Goal: Task Accomplishment & Management: Manage account settings

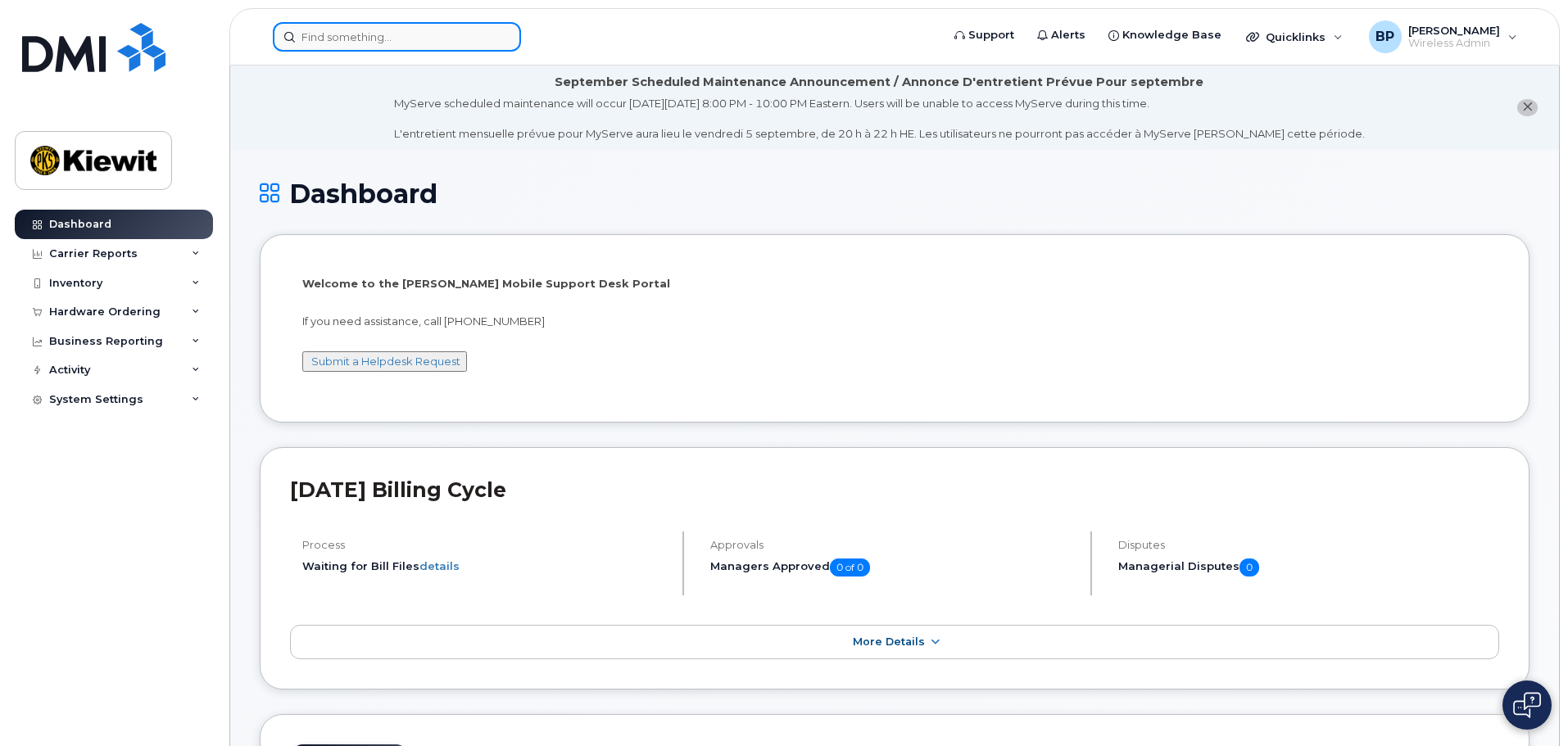
click at [378, 43] on input at bounding box center [397, 36] width 248 height 30
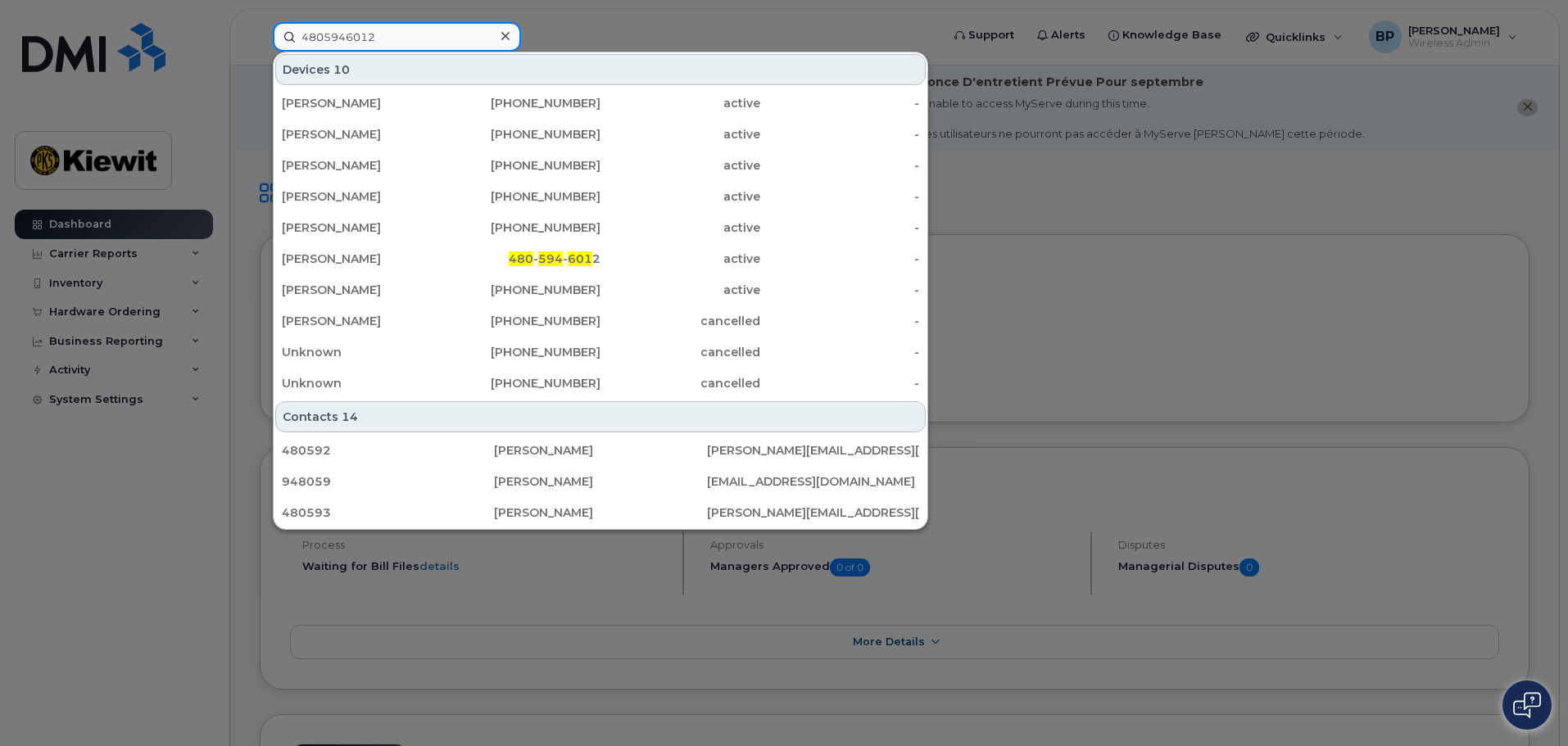
type input "4805946012"
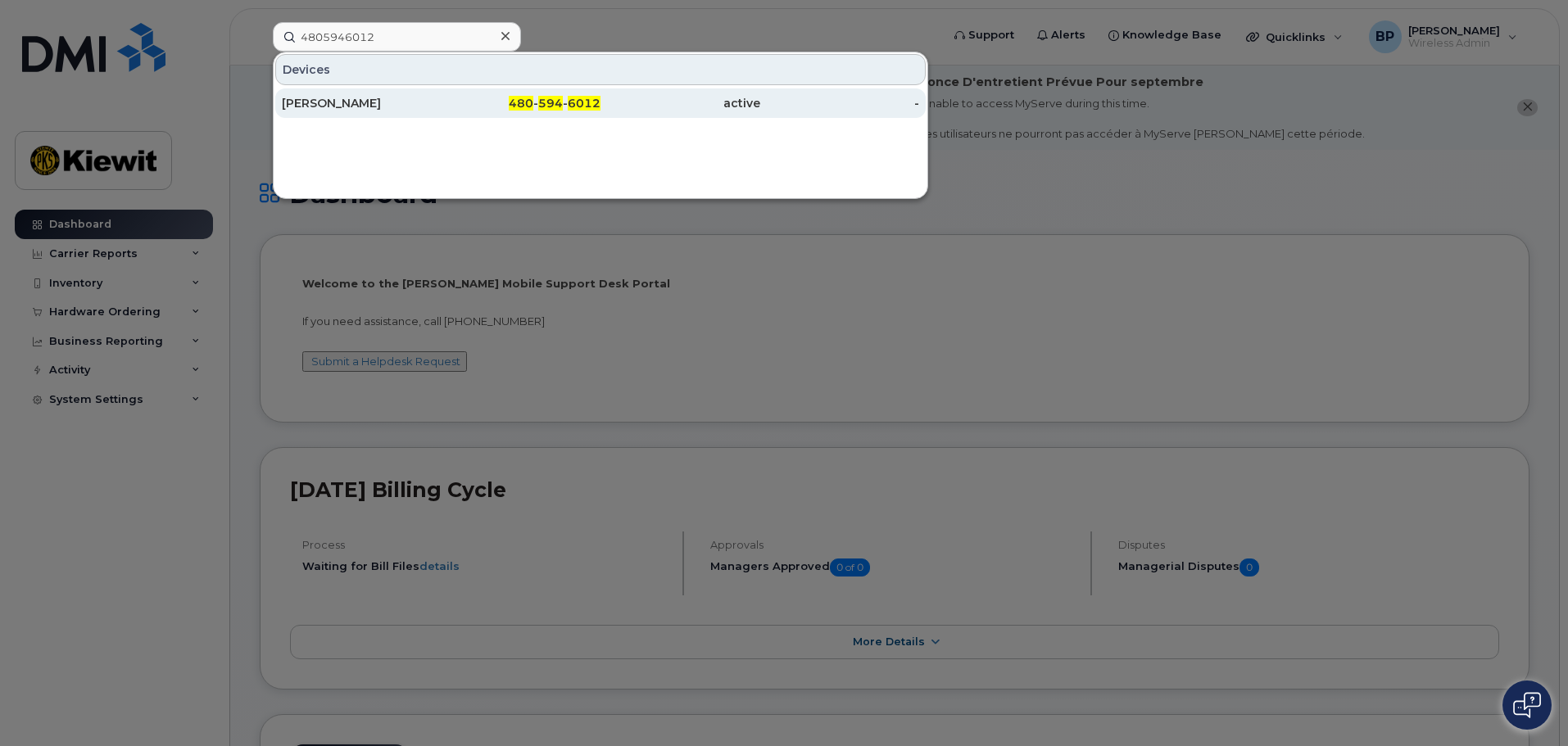
click at [345, 99] on div "[PERSON_NAME]" at bounding box center [361, 103] width 159 height 16
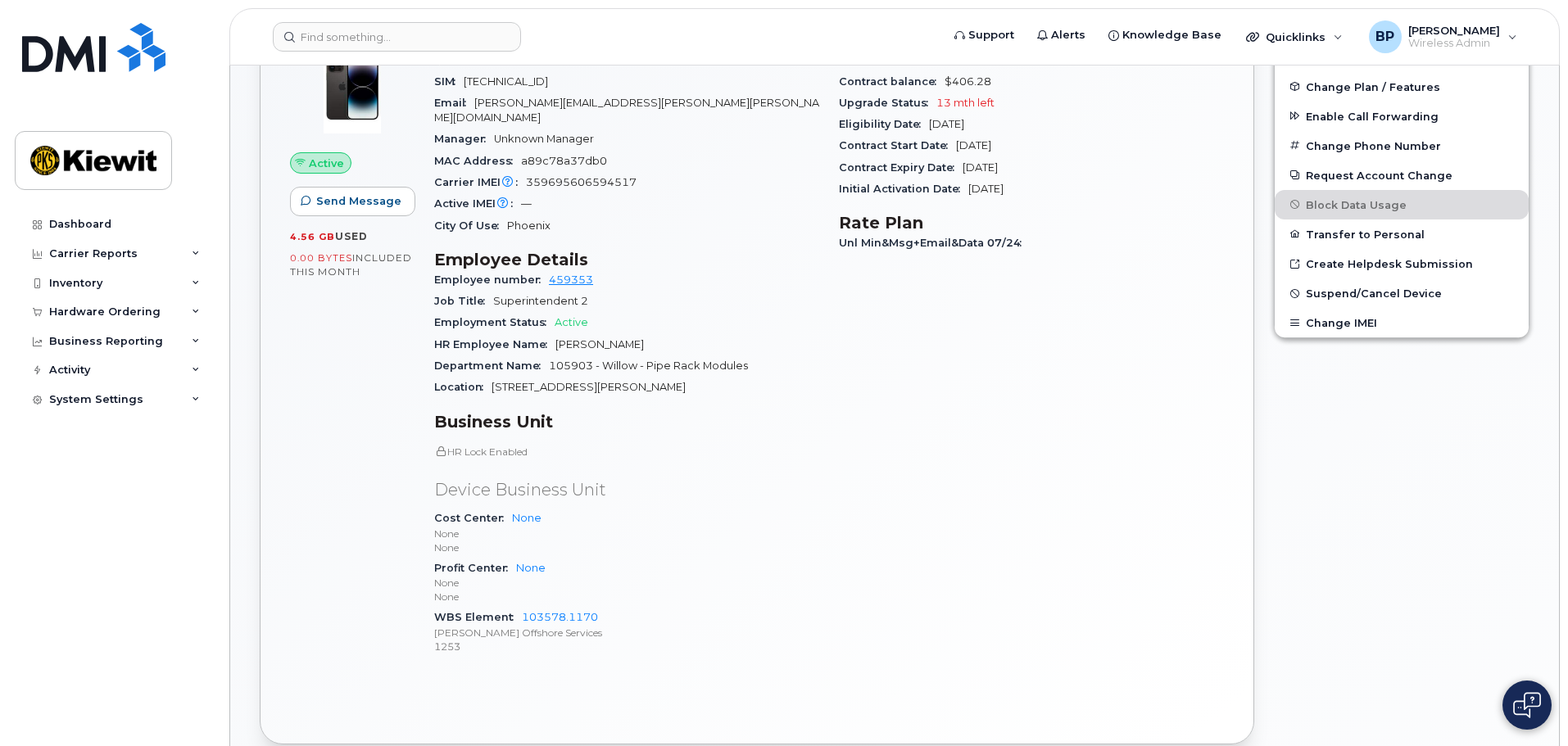
scroll to position [491, 0]
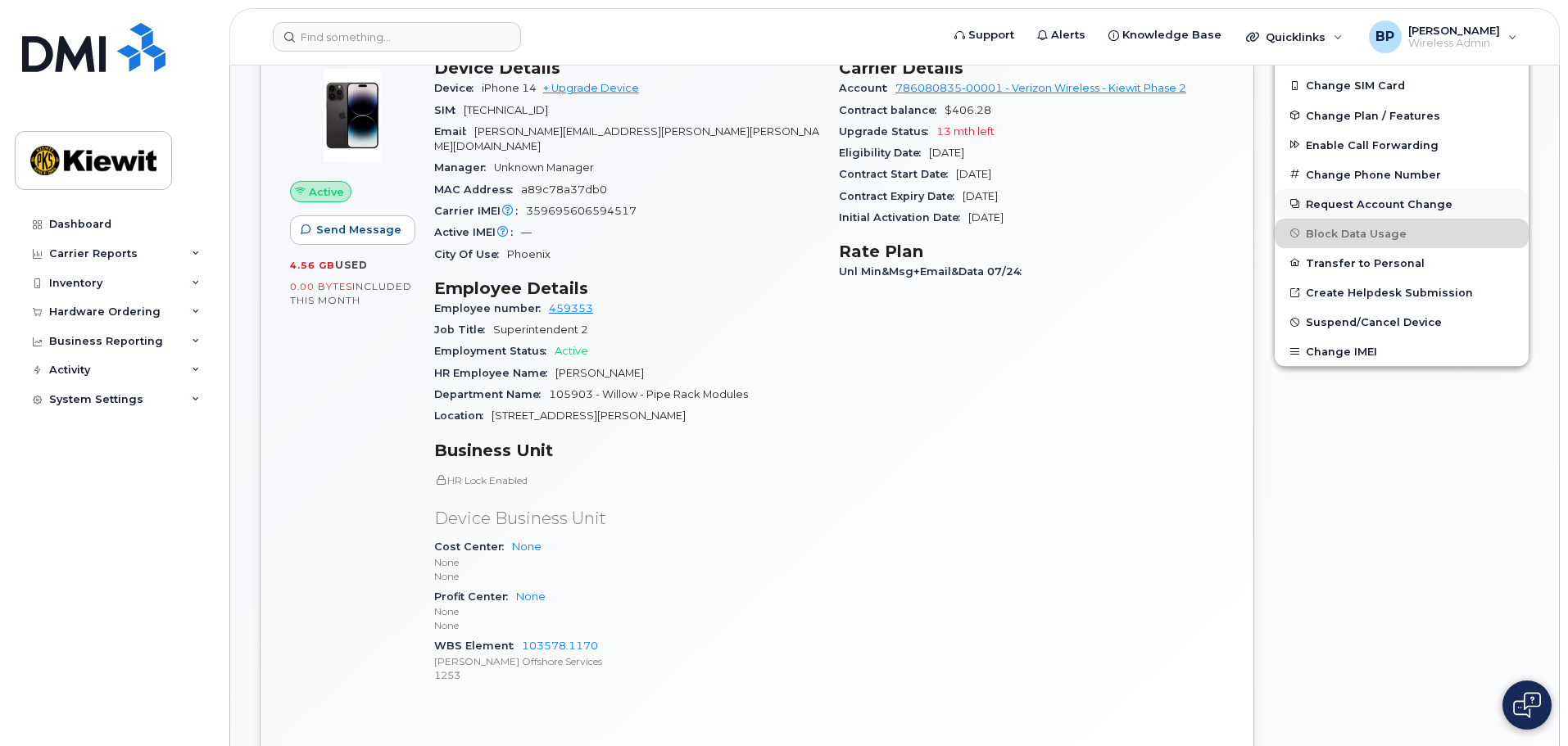
click at [1379, 203] on button "Request Account Change" at bounding box center [1402, 203] width 254 height 30
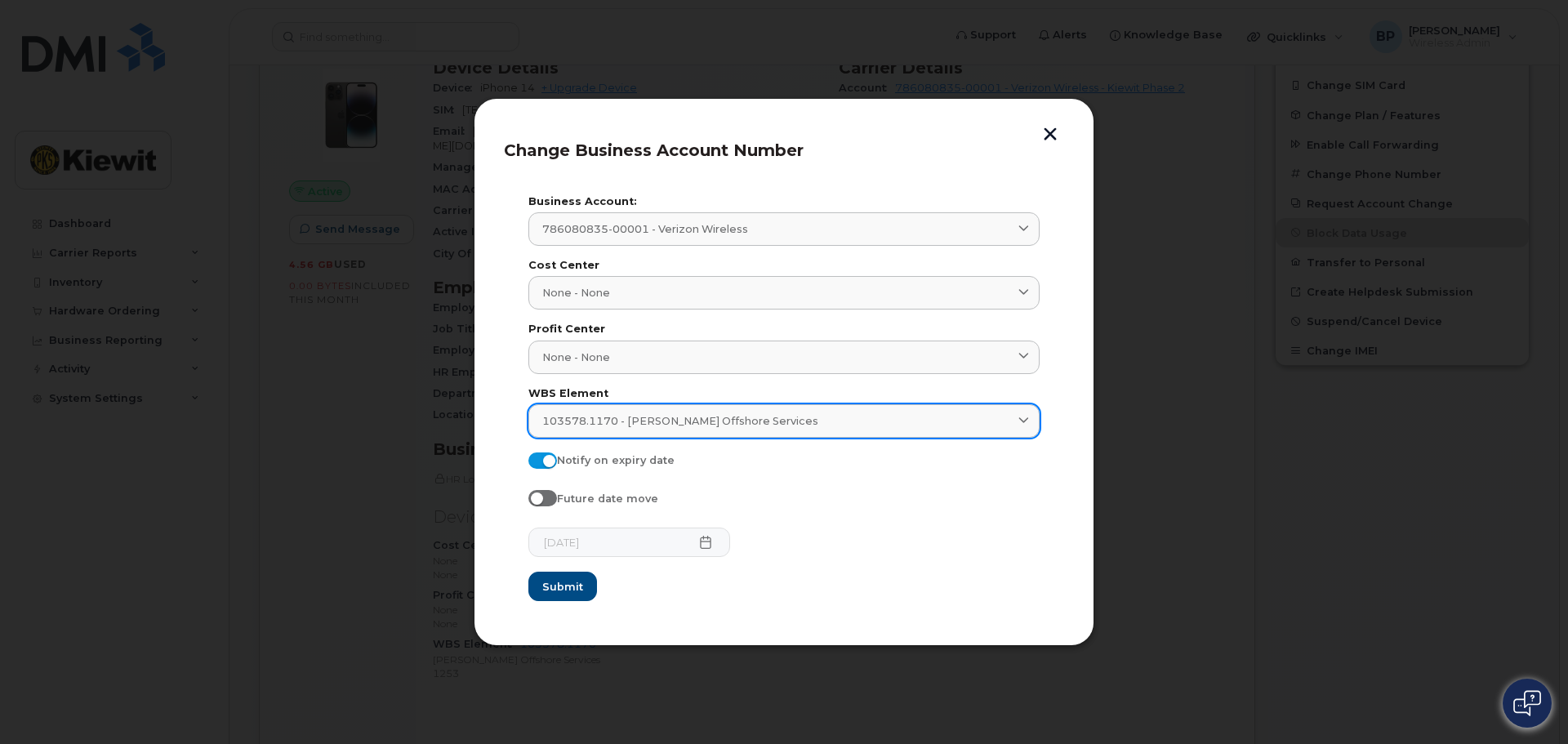
click at [1023, 421] on icon at bounding box center [1023, 421] width 10 height 10
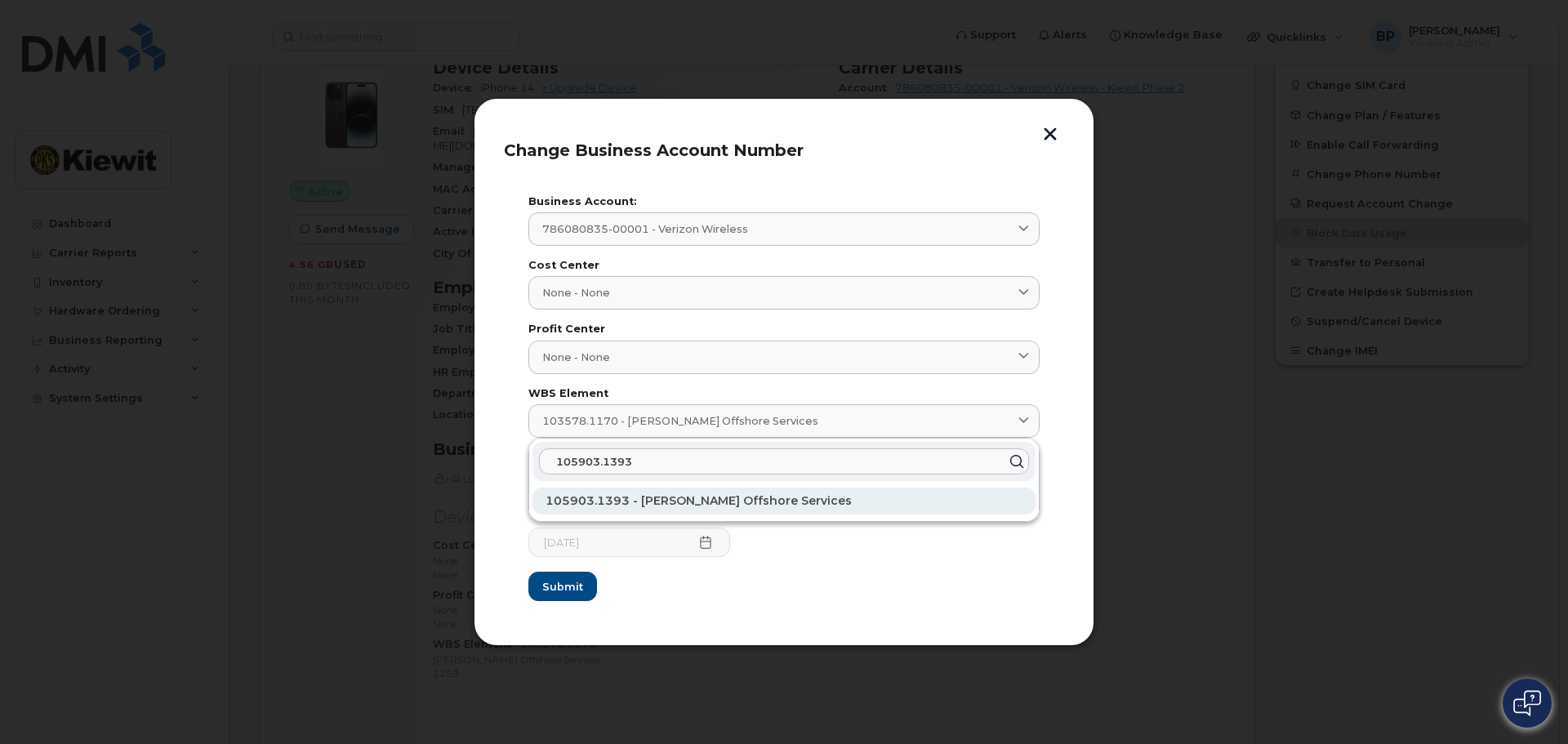
type input "105903.1393"
click at [715, 504] on span "105903.1393 - Kiewit Offshore Services" at bounding box center [698, 499] width 306 height 14
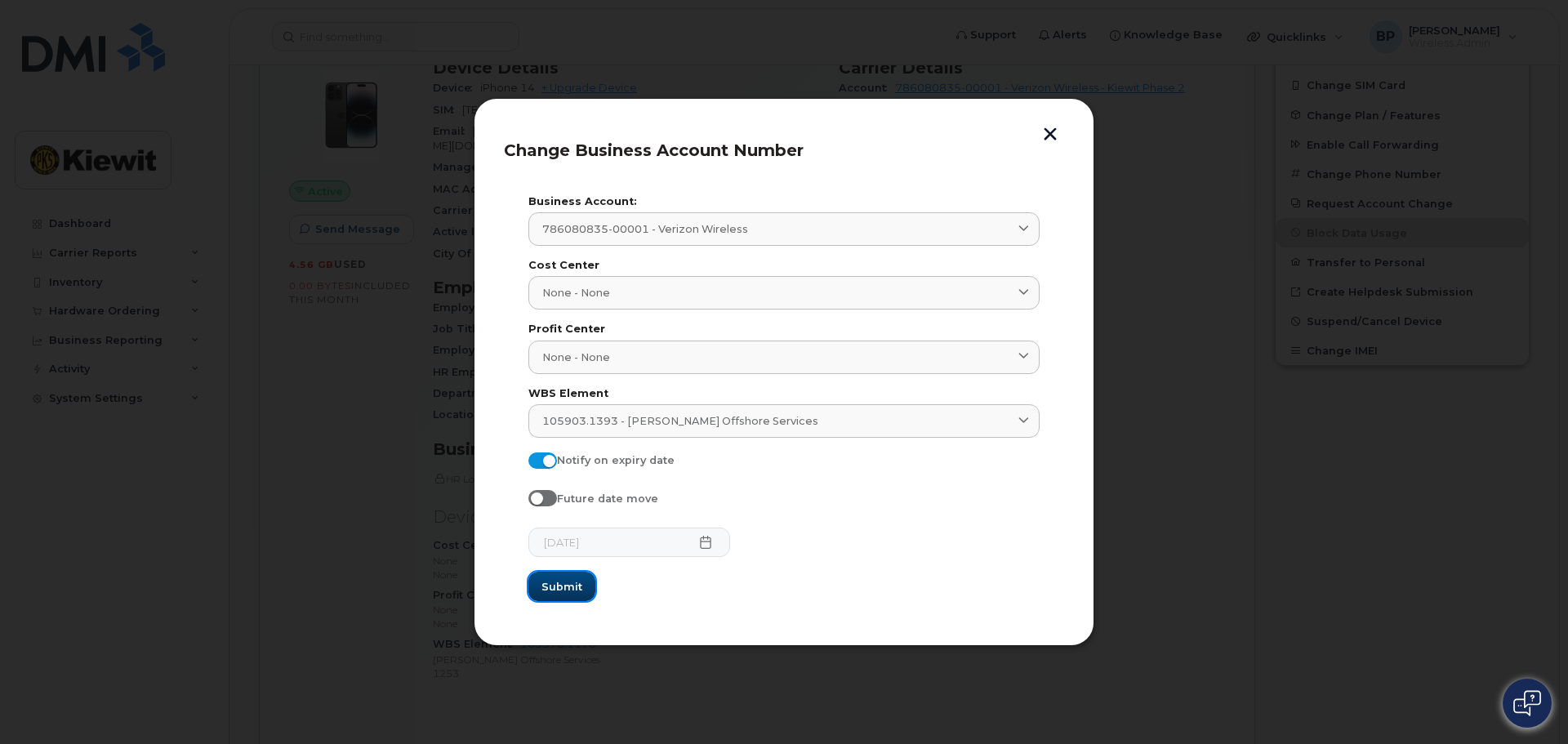
click at [574, 584] on span "Submit" at bounding box center [561, 587] width 41 height 15
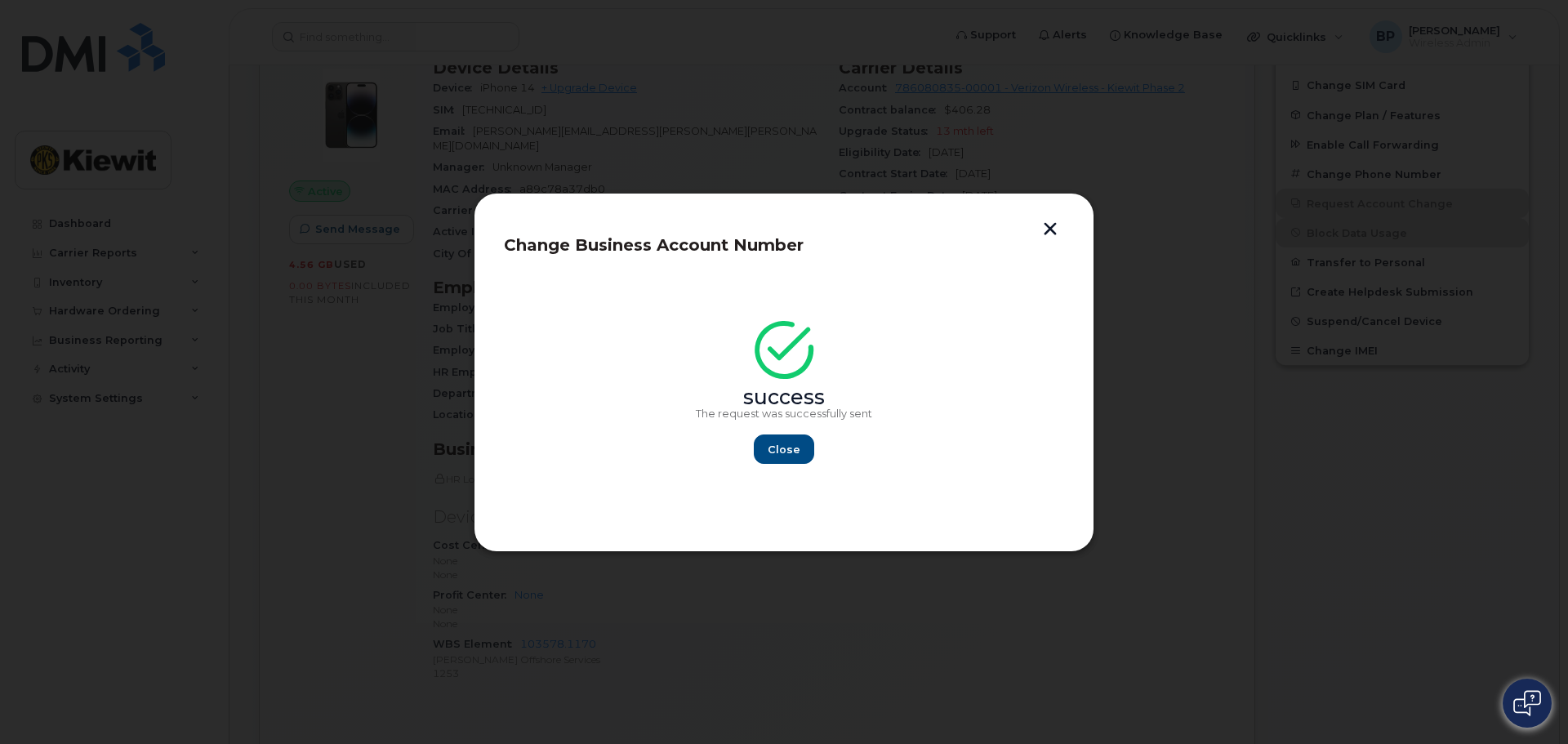
click at [1047, 231] on button "button" at bounding box center [1050, 230] width 25 height 17
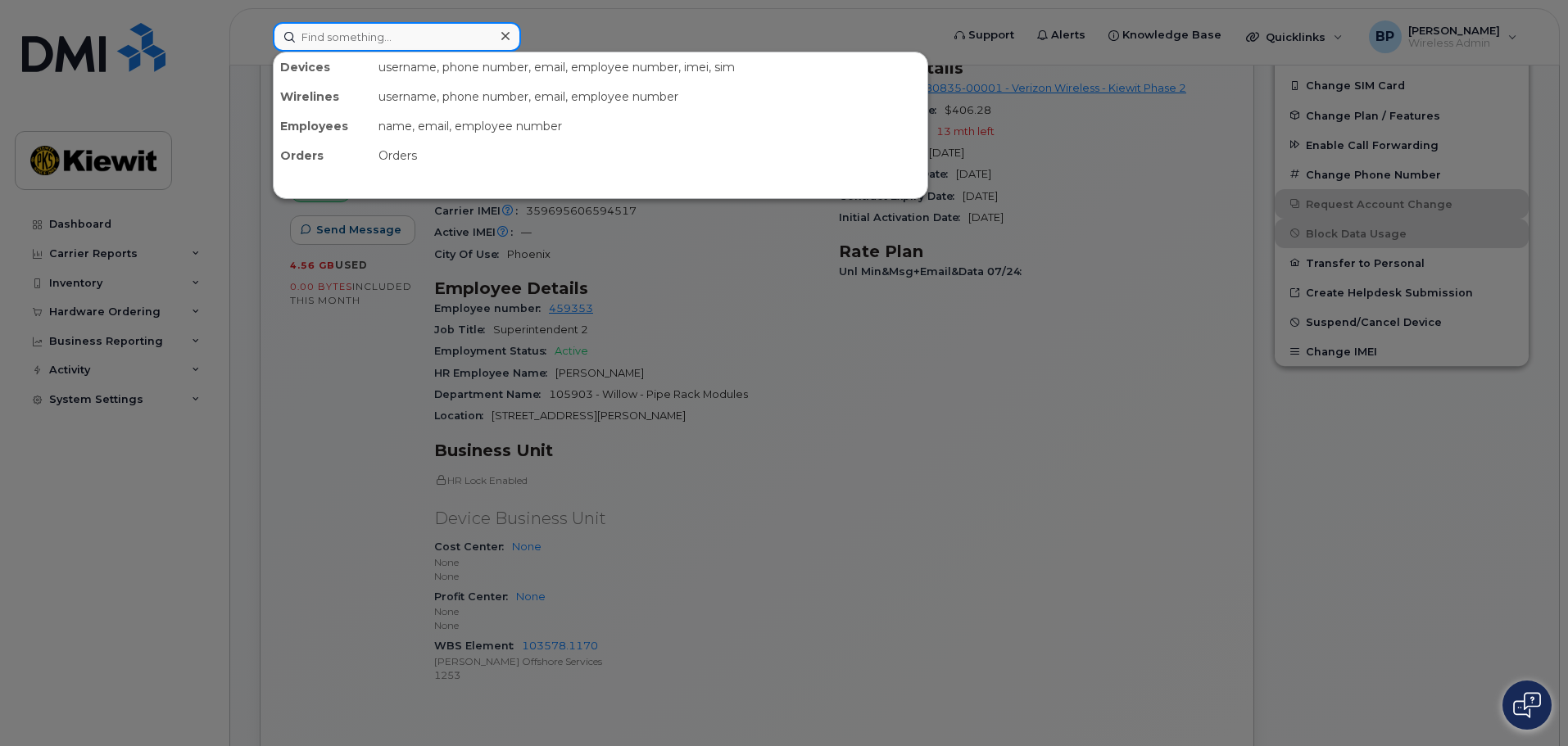
click at [391, 40] on input at bounding box center [397, 36] width 248 height 30
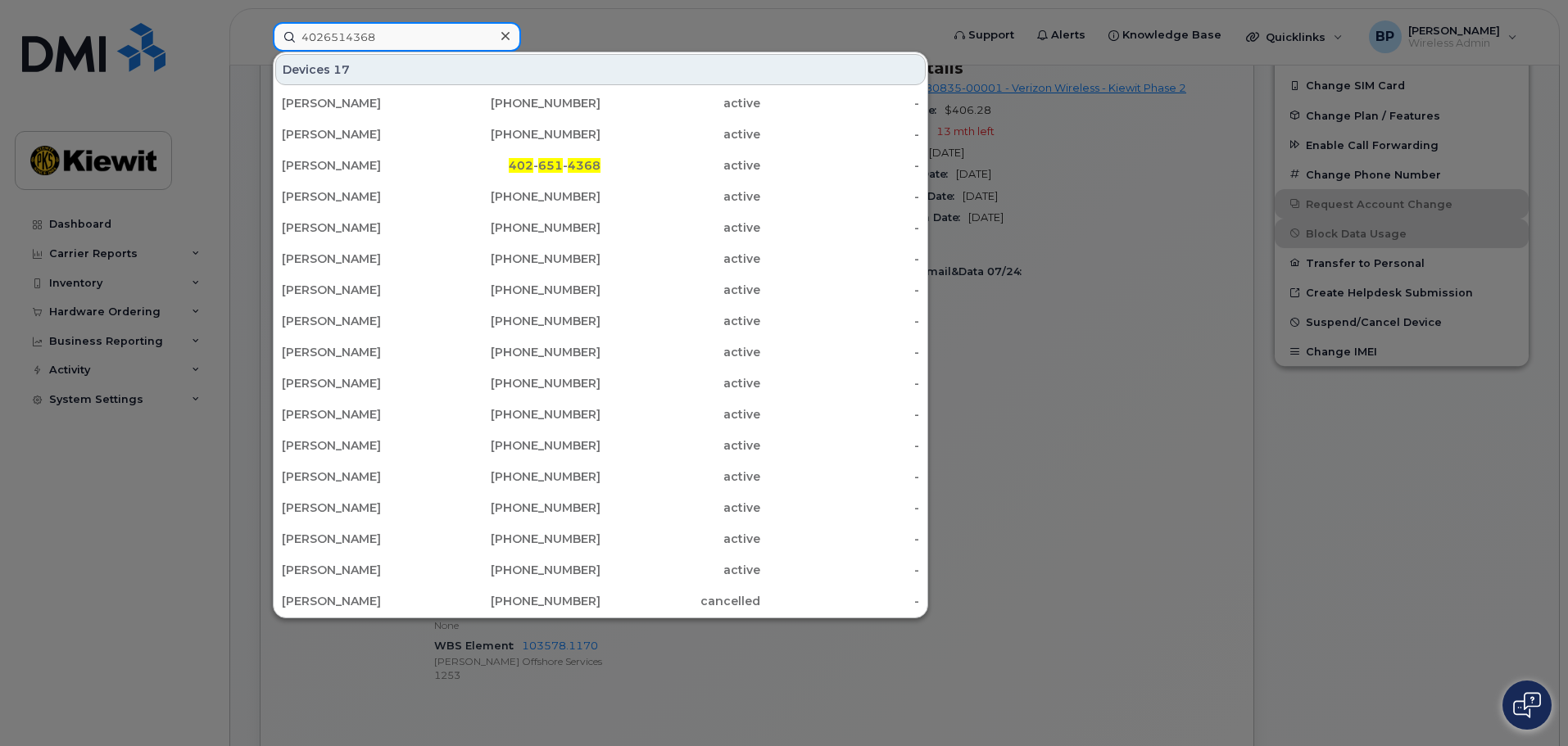
type input "4026514368"
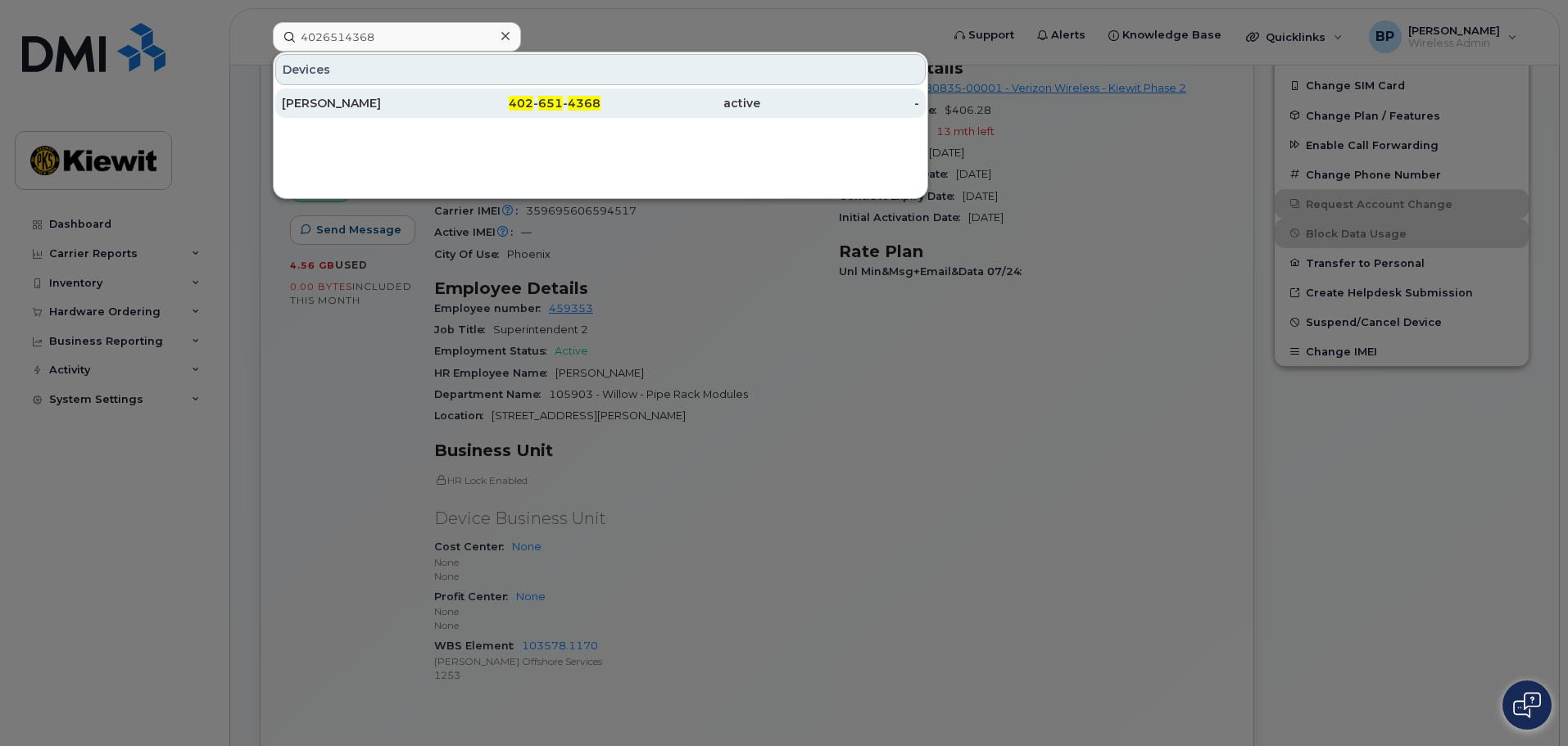
click at [337, 103] on div "Tom Kinsella" at bounding box center [361, 103] width 159 height 16
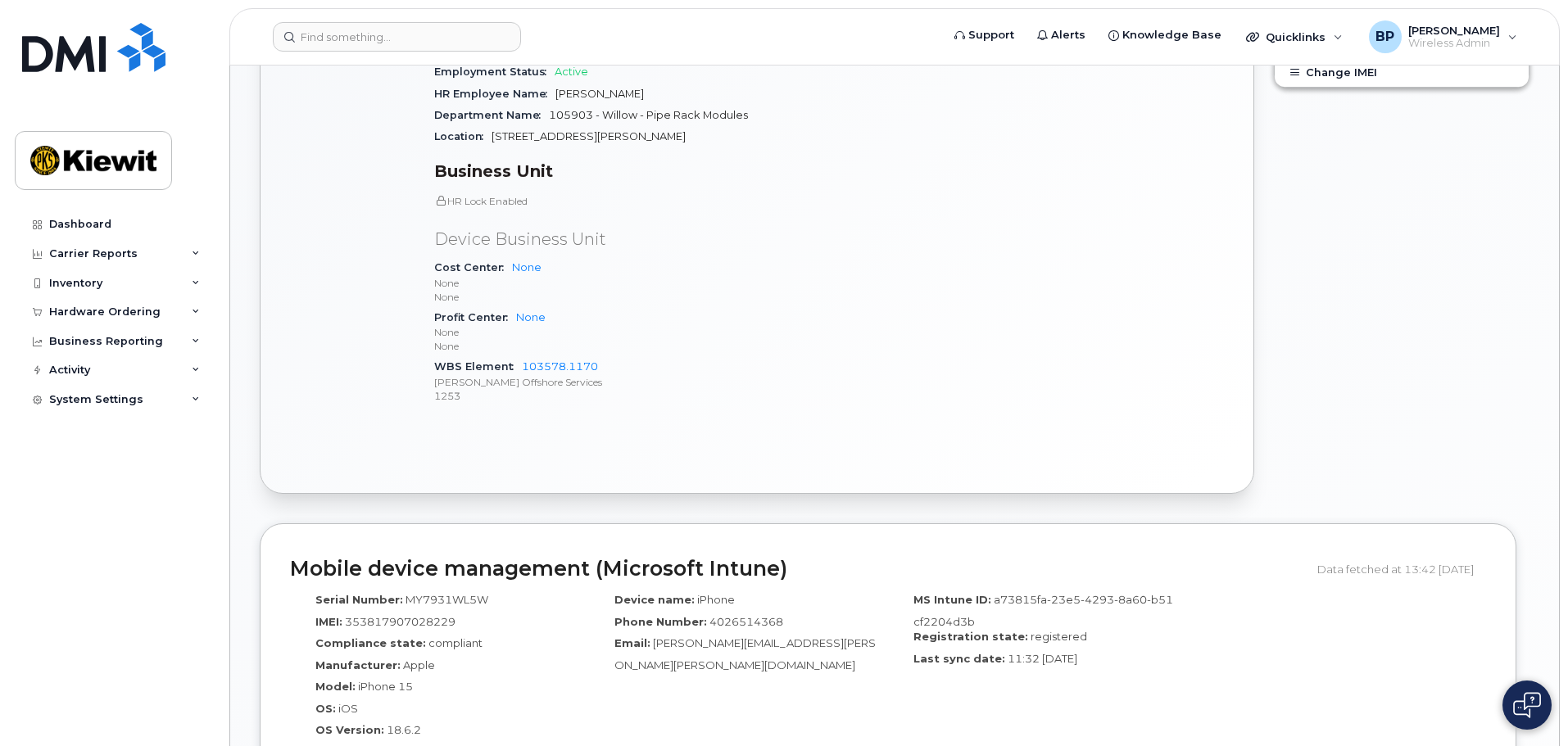
scroll to position [573, 0]
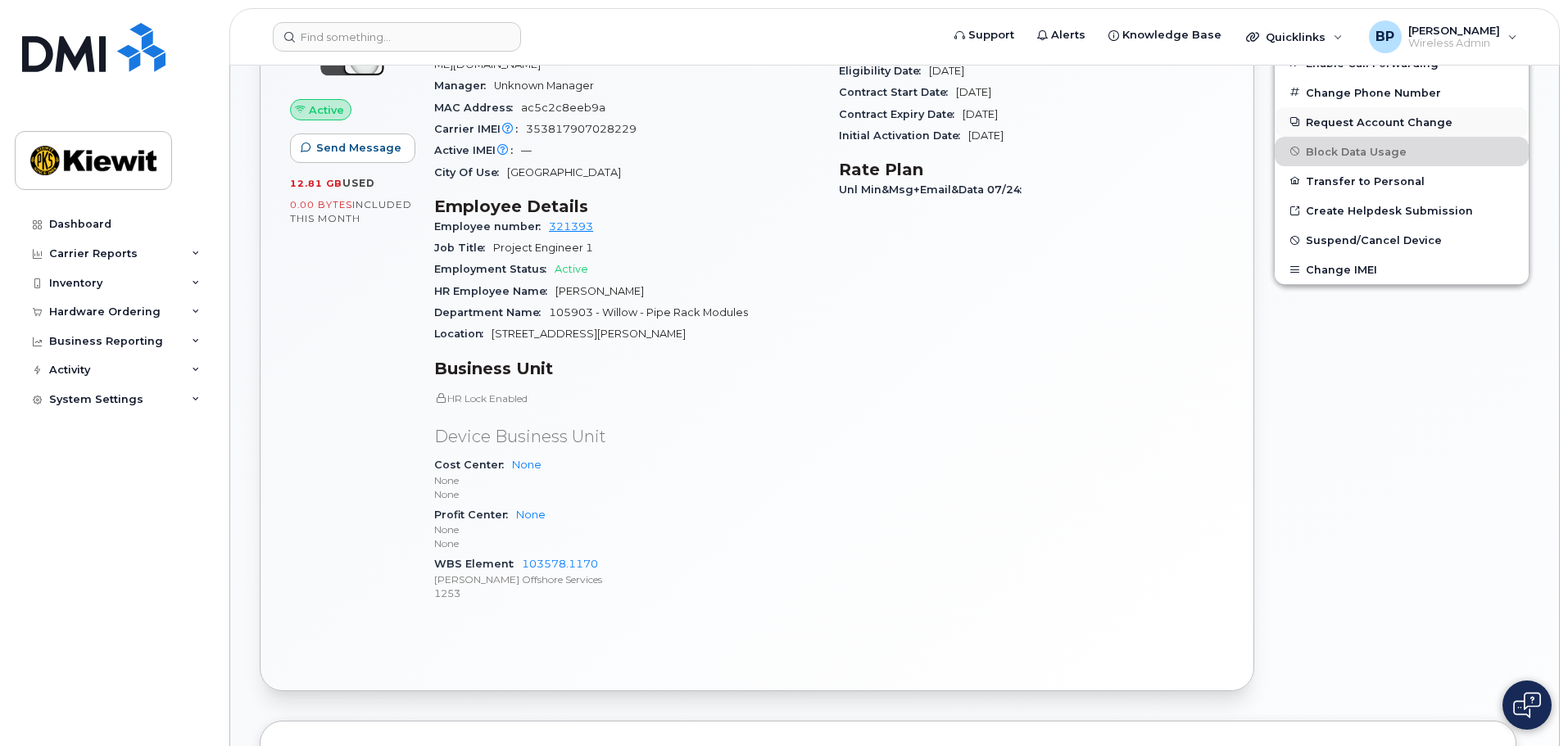
click at [1345, 122] on button "Request Account Change" at bounding box center [1402, 121] width 254 height 30
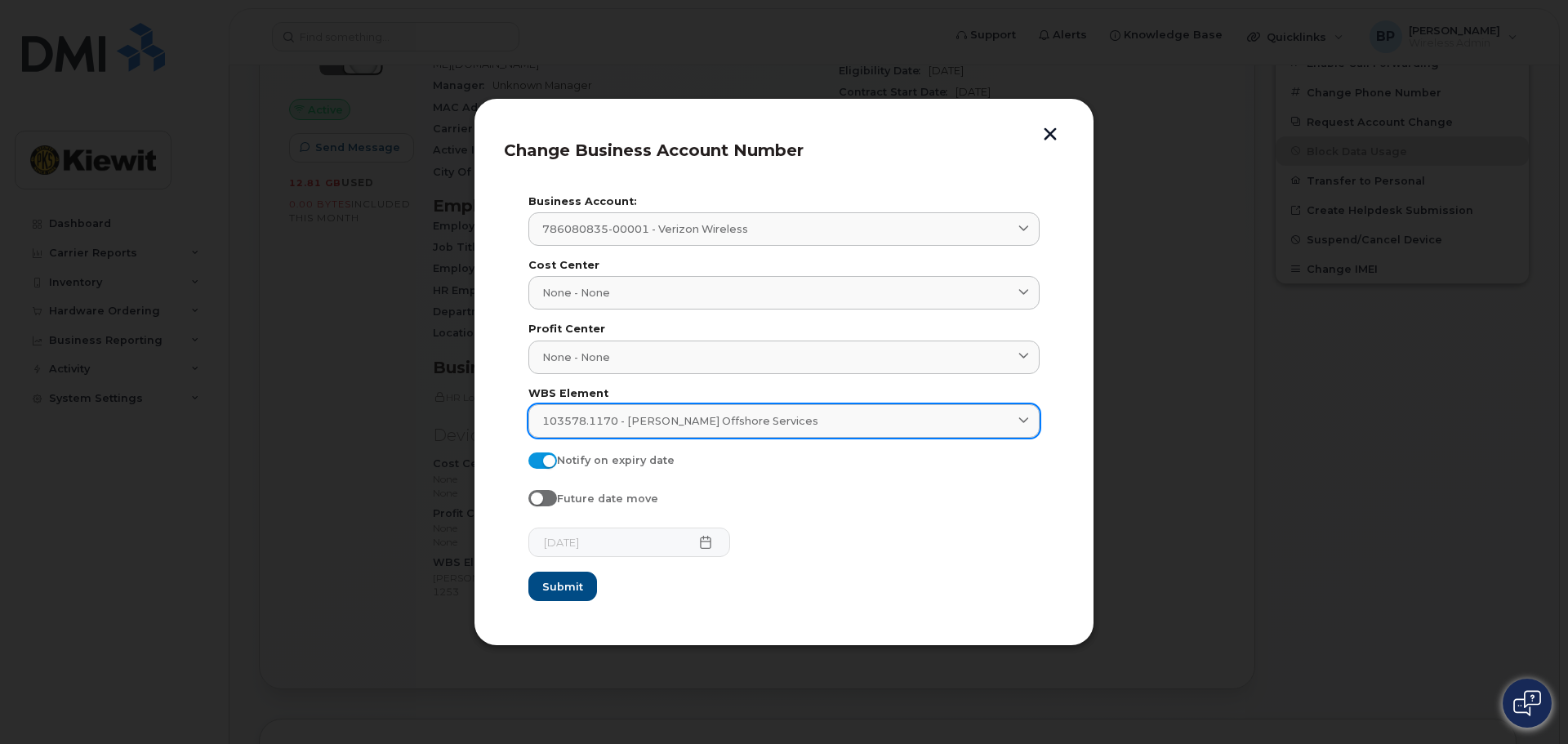
click at [1025, 416] on icon at bounding box center [1023, 421] width 10 height 10
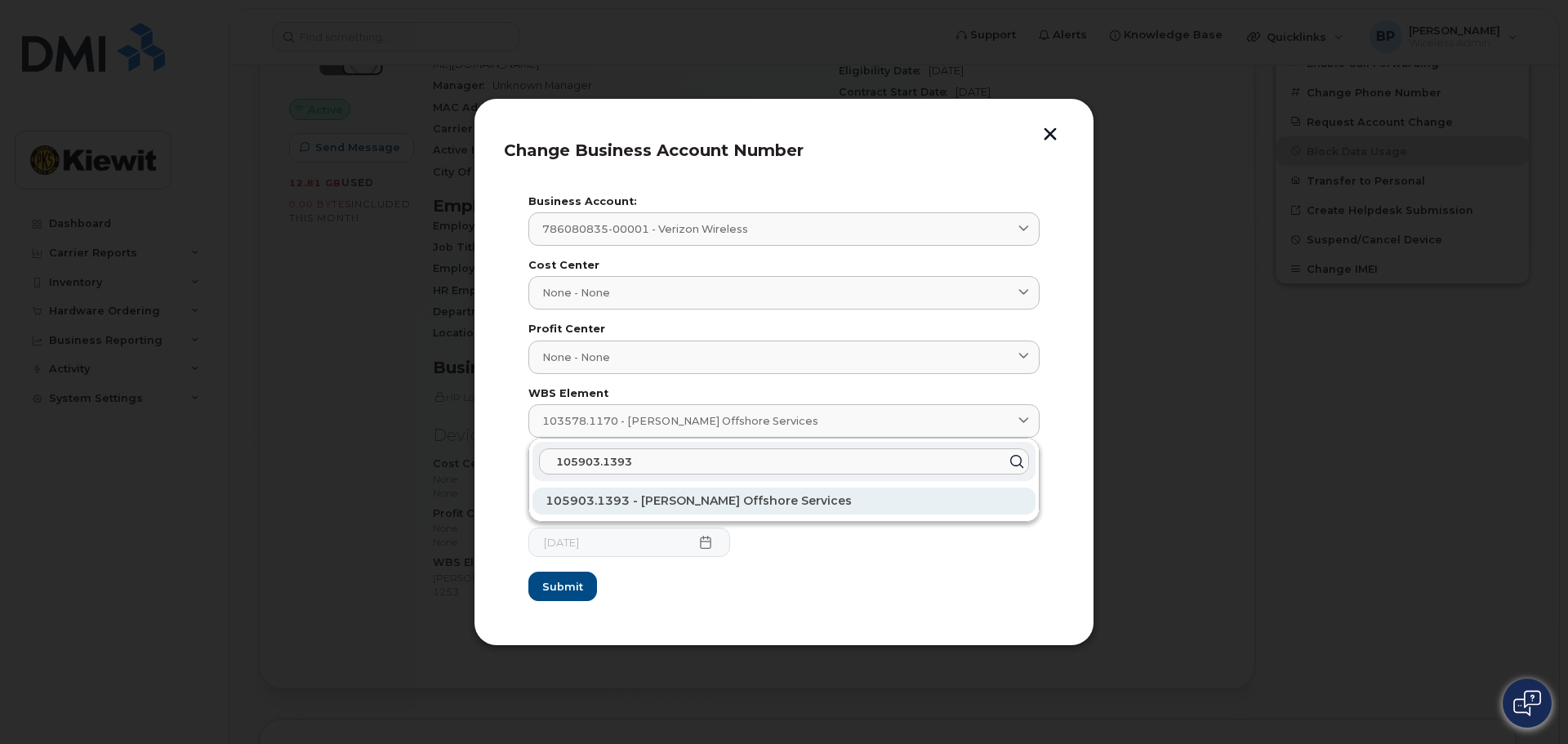
type input "105903.1393"
click at [737, 504] on span "105903.1393 - Kiewit Offshore Services" at bounding box center [698, 499] width 306 height 14
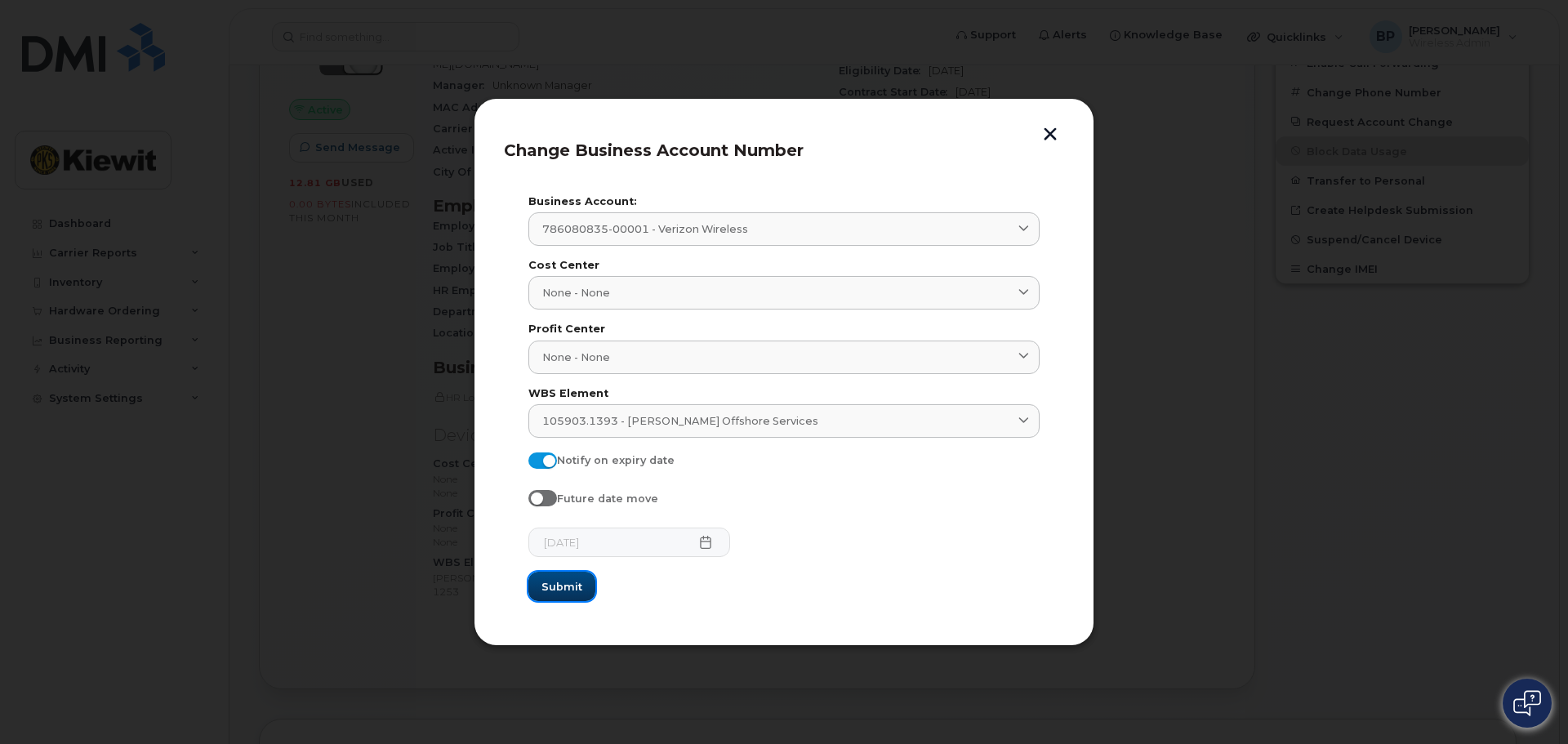
click at [567, 588] on span "Submit" at bounding box center [561, 587] width 41 height 15
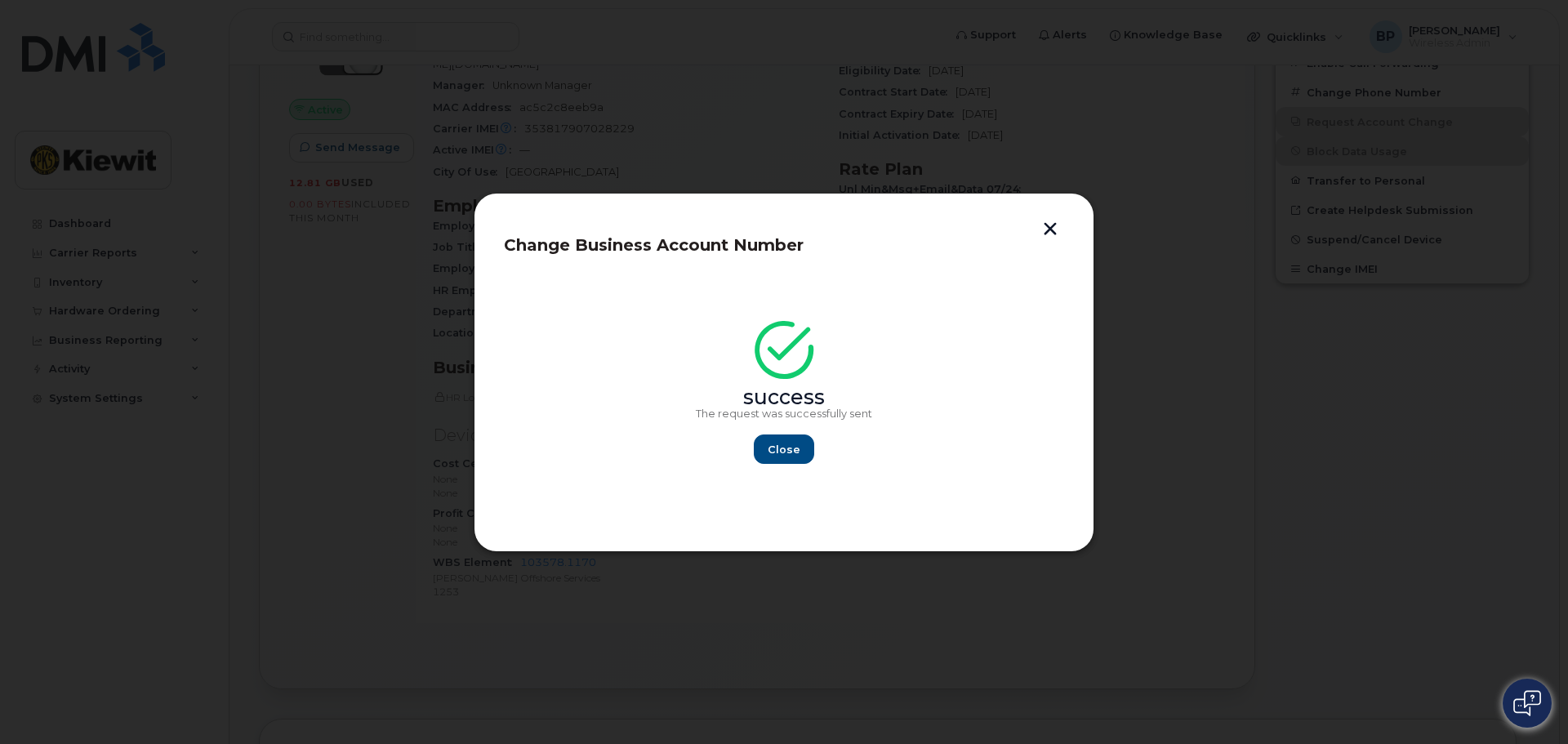
click at [1048, 228] on button "button" at bounding box center [1050, 230] width 25 height 17
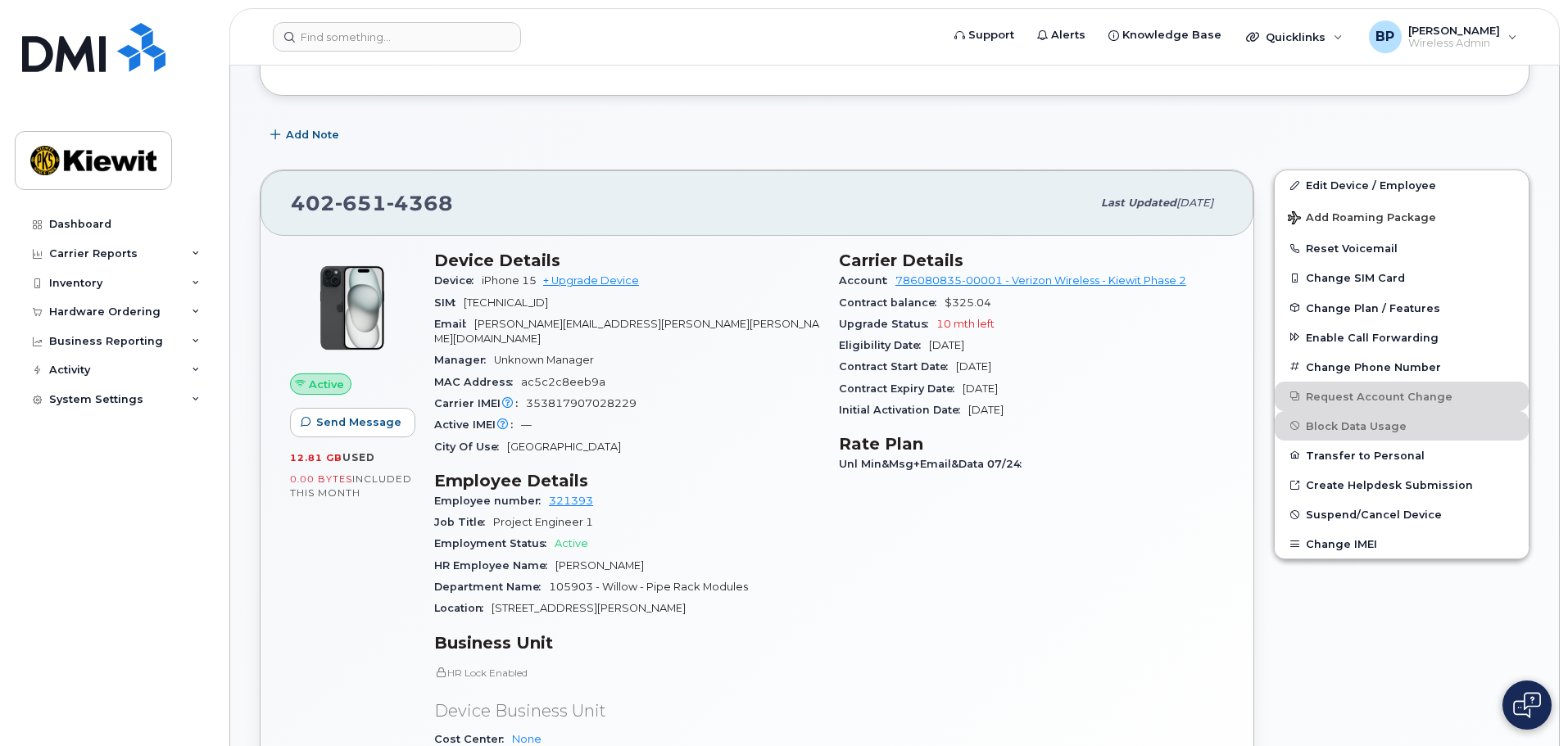
scroll to position [0, 0]
